Goal: Find specific page/section: Find specific page/section

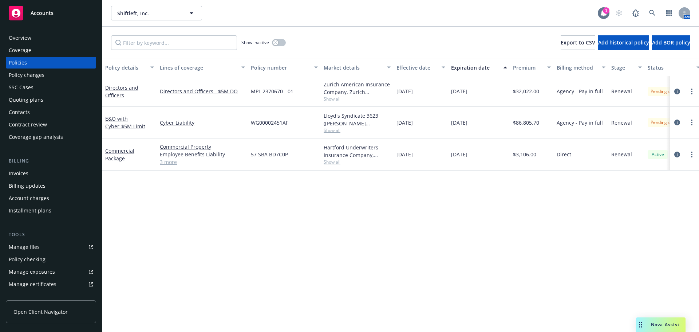
click at [605, 13] on div "1" at bounding box center [606, 10] width 7 height 7
